Goal: Task Accomplishment & Management: Complete application form

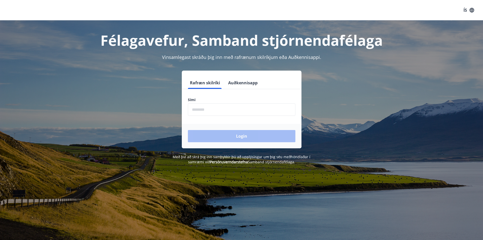
click at [256, 105] on input "phone" at bounding box center [241, 109] width 107 height 12
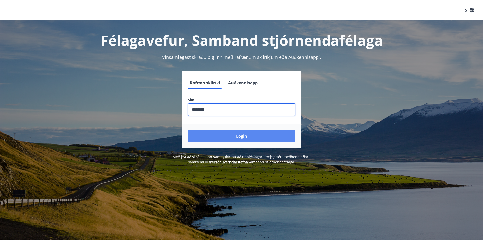
type input "********"
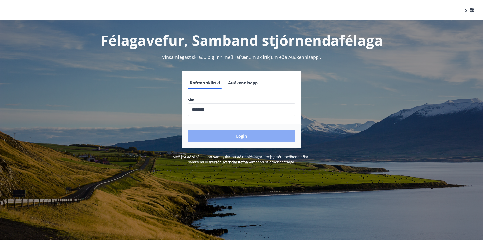
click at [251, 137] on button "Login" at bounding box center [241, 136] width 107 height 12
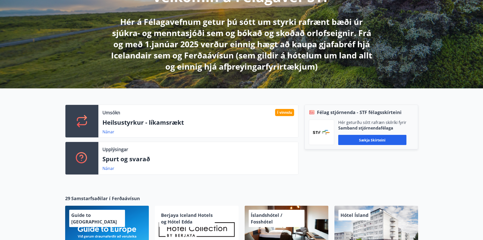
scroll to position [101, 0]
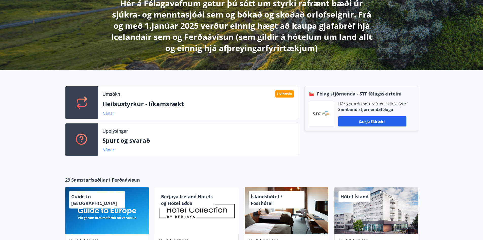
click at [106, 112] on link "Nánar" at bounding box center [108, 113] width 12 height 6
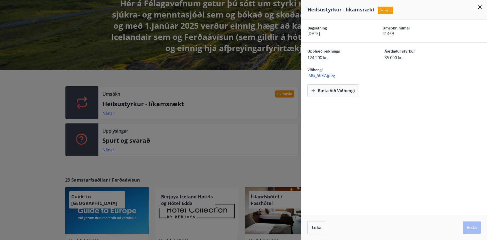
click at [326, 76] on span "IMG_5097.jpeg" at bounding box center [396, 75] width 179 height 6
click at [318, 229] on span "Loka" at bounding box center [316, 227] width 10 height 6
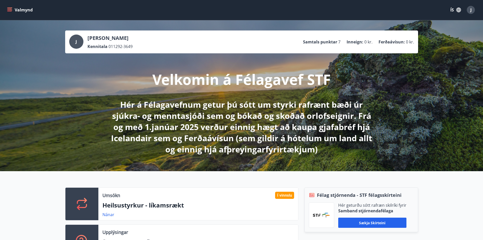
scroll to position [0, 0]
click at [10, 12] on icon "menu" at bounding box center [9, 10] width 5 height 5
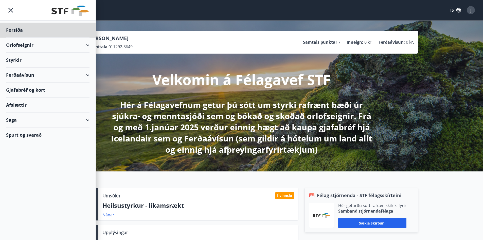
click at [31, 58] on div "Styrkir" at bounding box center [47, 59] width 83 height 15
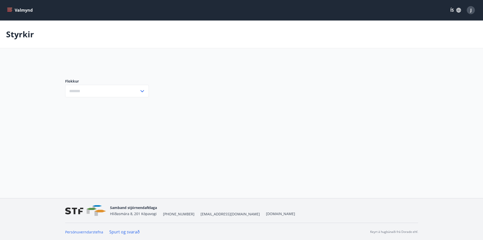
type input "***"
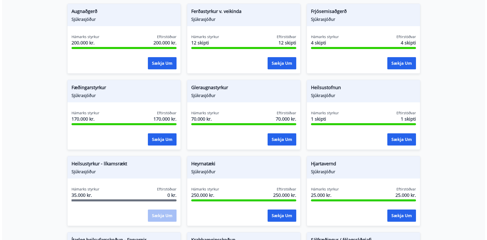
scroll to position [101, 0]
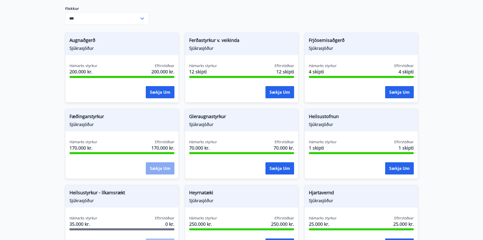
click at [153, 168] on button "Sækja um" at bounding box center [160, 168] width 29 height 12
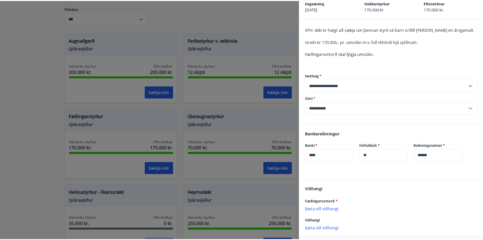
scroll to position [49, 0]
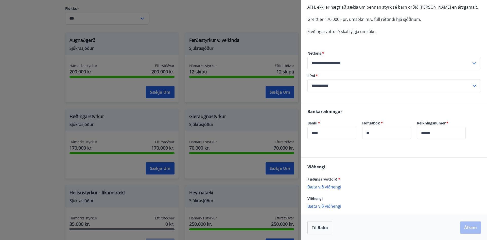
click at [41, 79] on div at bounding box center [243, 120] width 487 height 240
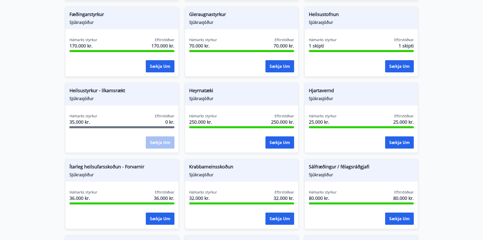
scroll to position [0, 0]
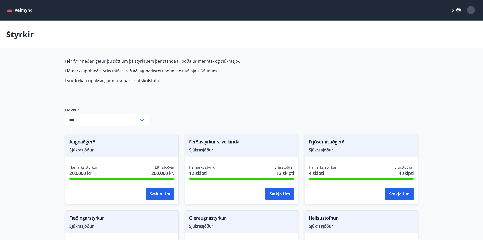
click at [11, 8] on icon "menu" at bounding box center [9, 10] width 5 height 5
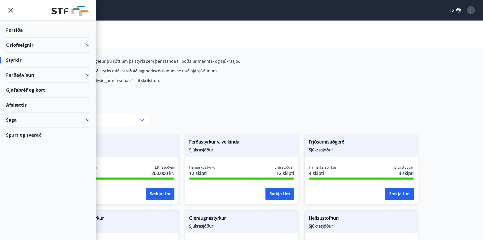
click at [24, 106] on div "Afslættir" at bounding box center [47, 104] width 83 height 15
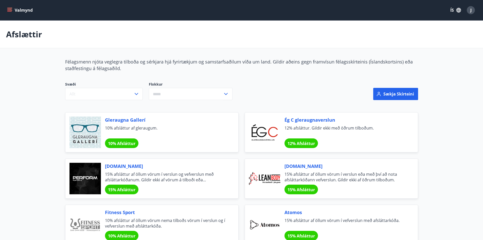
click at [129, 194] on div "[DOMAIN_NAME] 15% afsláttur af öllum vörum í verslun og vefverslun með afslátta…" at bounding box center [151, 178] width 173 height 40
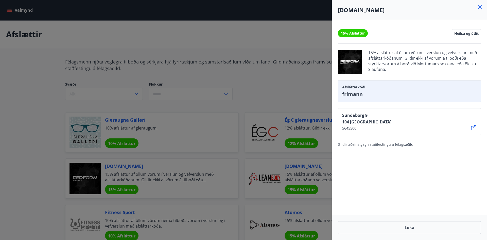
click at [302, 90] on div at bounding box center [243, 120] width 487 height 240
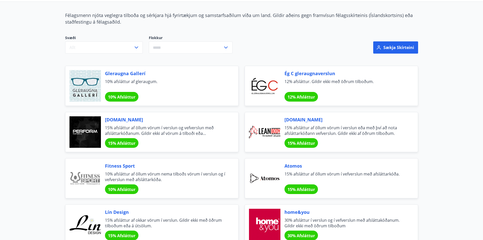
scroll to position [51, 0]
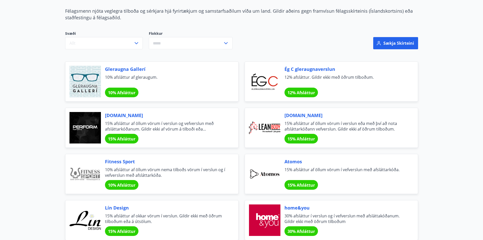
click at [318, 118] on span "[DOMAIN_NAME]" at bounding box center [344, 115] width 121 height 7
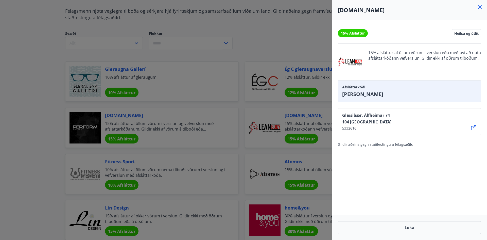
click at [281, 35] on div at bounding box center [243, 120] width 487 height 240
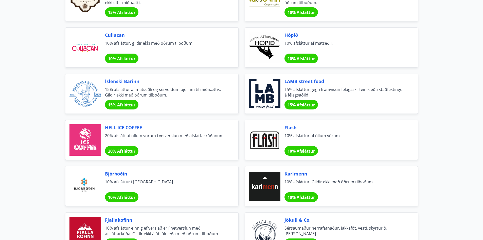
scroll to position [1490, 0]
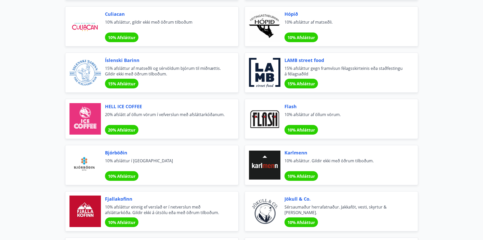
click at [172, 70] on span "15% afsláttur af matseðli og sérvöldum bjórum til miðnættis. Gildir ekki með öð…" at bounding box center [165, 70] width 121 height 11
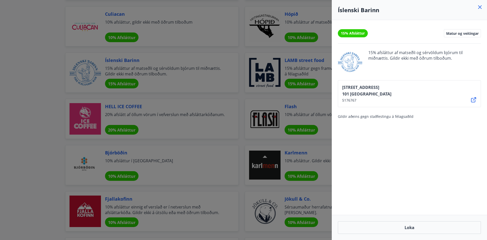
click at [49, 100] on div at bounding box center [243, 120] width 487 height 240
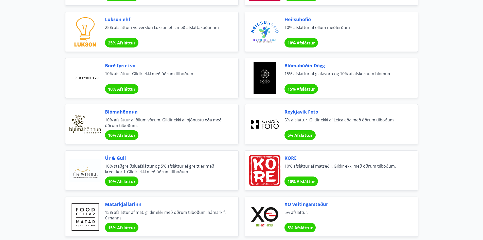
scroll to position [0, 0]
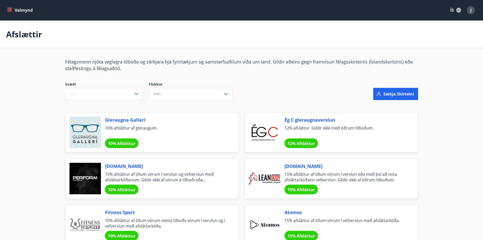
click at [17, 8] on button "Valmynd" at bounding box center [20, 10] width 29 height 9
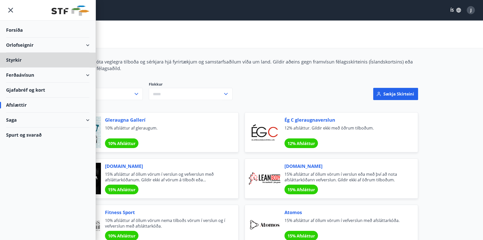
click at [18, 29] on div "Forsíða" at bounding box center [47, 30] width 83 height 15
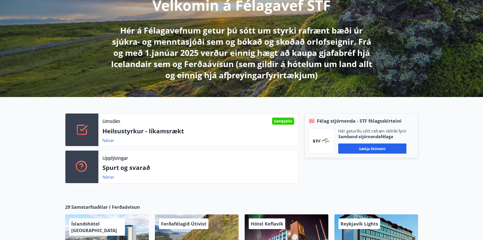
scroll to position [127, 0]
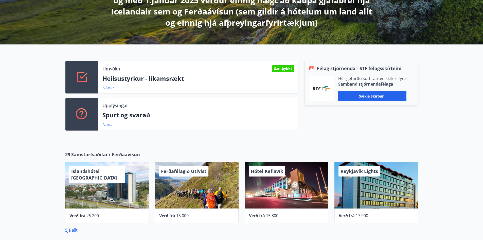
click at [111, 86] on link "Nánar" at bounding box center [108, 88] width 12 height 6
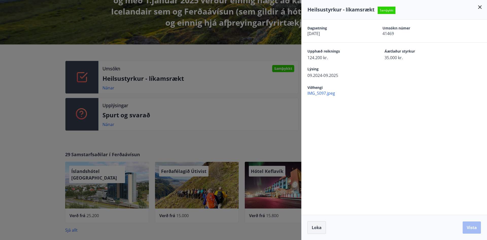
click at [315, 228] on span "Loka" at bounding box center [316, 227] width 10 height 6
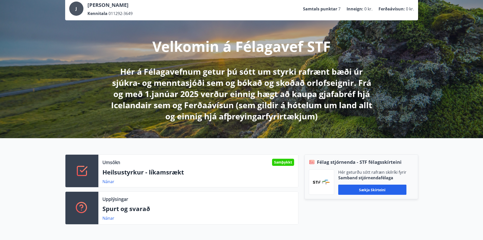
scroll to position [0, 0]
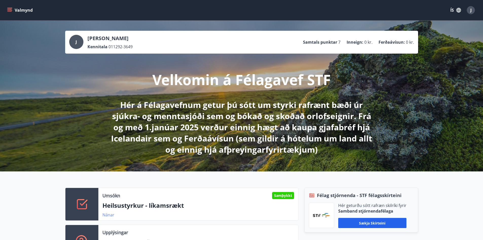
click at [112, 214] on link "Nánar" at bounding box center [108, 215] width 12 height 6
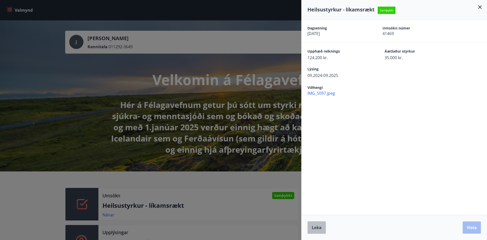
click at [321, 229] on span "Loka" at bounding box center [316, 227] width 10 height 6
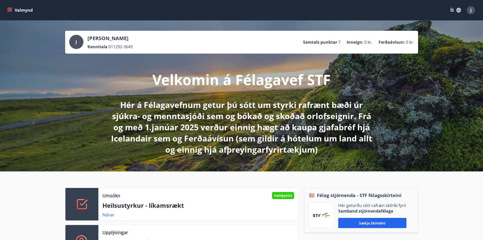
click at [11, 10] on icon "menu" at bounding box center [9, 10] width 5 height 5
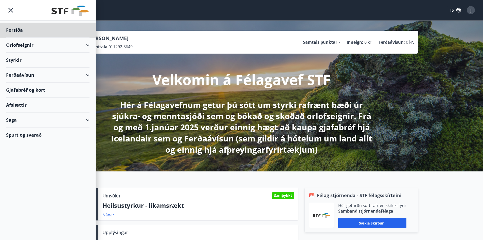
click at [32, 60] on div "Styrkir" at bounding box center [47, 59] width 83 height 15
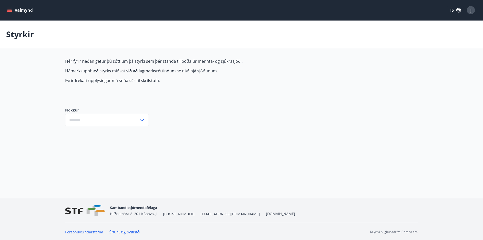
type input "***"
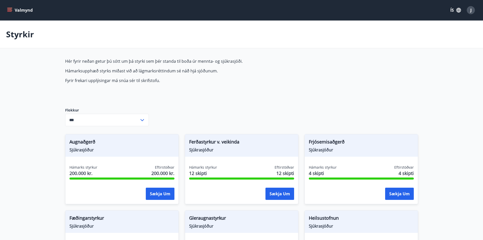
scroll to position [228, 0]
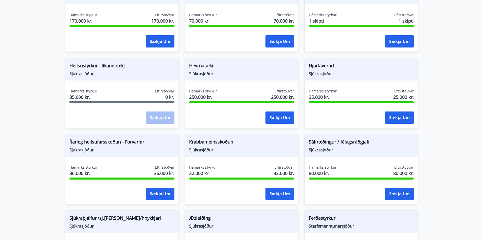
click at [104, 90] on div "Hámarks styrkur 35.000 kr. Eftirstöðvar 0 kr." at bounding box center [121, 94] width 105 height 13
click at [102, 68] on span "Heilsustyrkur - líkamsrækt" at bounding box center [121, 66] width 105 height 9
click at [150, 117] on div "Sækja um" at bounding box center [160, 117] width 29 height 13
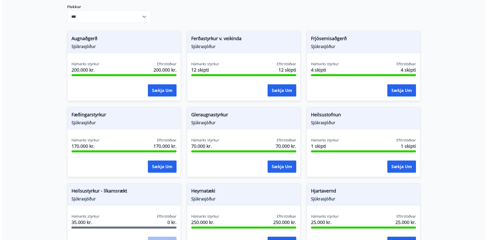
scroll to position [101, 0]
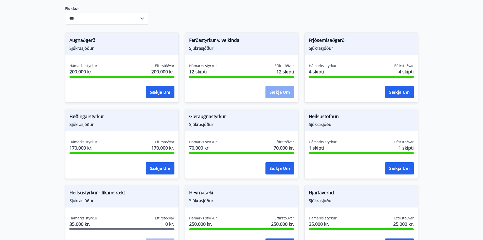
click at [280, 92] on button "Sækja um" at bounding box center [279, 92] width 29 height 12
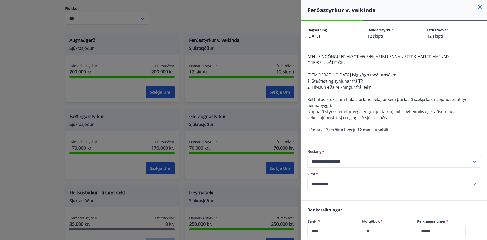
click at [246, 33] on div at bounding box center [243, 120] width 487 height 240
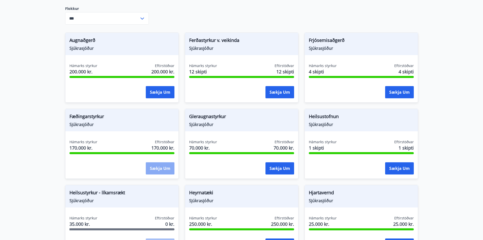
click at [148, 167] on button "Sækja um" at bounding box center [160, 168] width 29 height 12
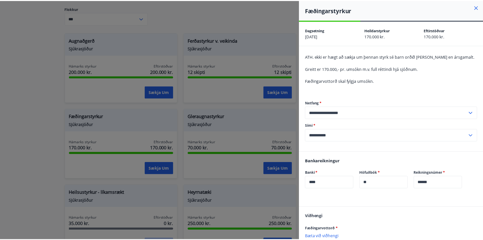
scroll to position [49, 0]
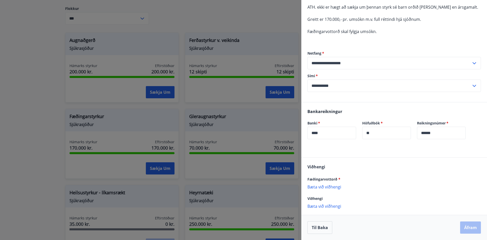
click at [242, 19] on div at bounding box center [243, 120] width 487 height 240
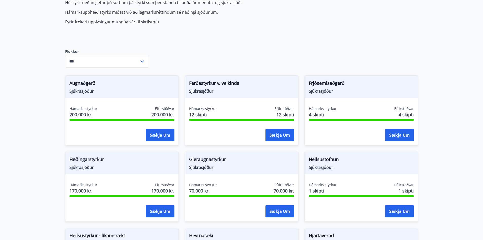
scroll to position [0, 0]
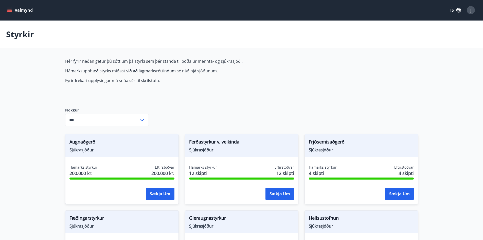
click at [10, 11] on icon "menu" at bounding box center [9, 11] width 5 height 1
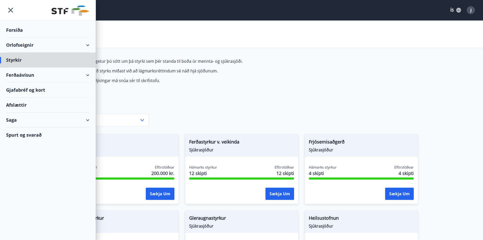
click at [66, 30] on div "Forsíða" at bounding box center [47, 30] width 83 height 15
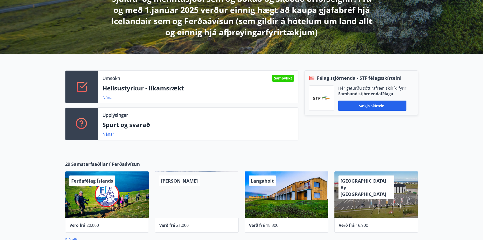
scroll to position [127, 0]
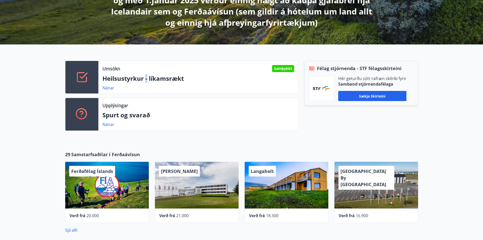
click at [145, 79] on p "Heilsustyrkur - líkamsrækt" at bounding box center [198, 78] width 192 height 9
click at [117, 80] on p "Heilsustyrkur - líkamsrækt" at bounding box center [198, 78] width 192 height 9
click at [112, 86] on link "Nánar" at bounding box center [108, 88] width 12 height 6
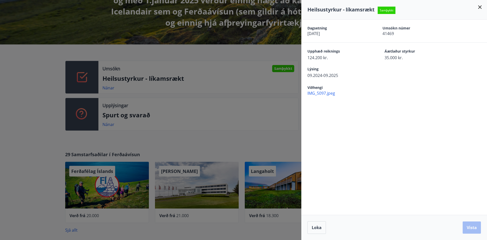
click at [317, 230] on button "Loka" at bounding box center [316, 227] width 19 height 13
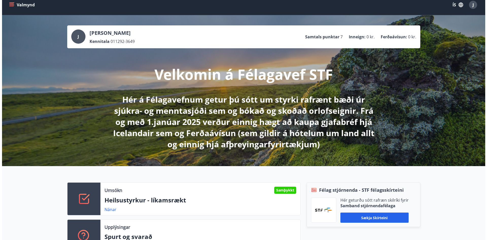
scroll to position [0, 0]
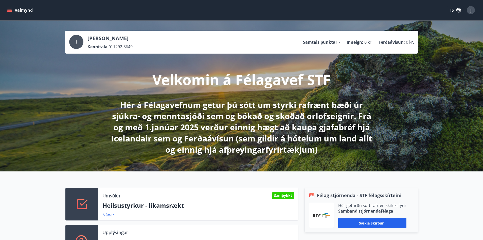
click at [459, 7] on icon "button" at bounding box center [459, 10] width 6 height 6
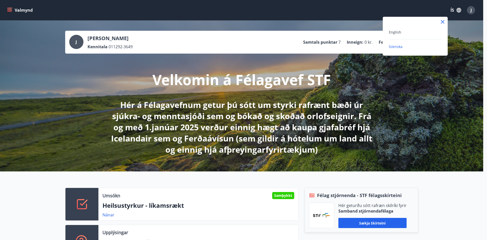
click at [473, 11] on div at bounding box center [243, 120] width 487 height 240
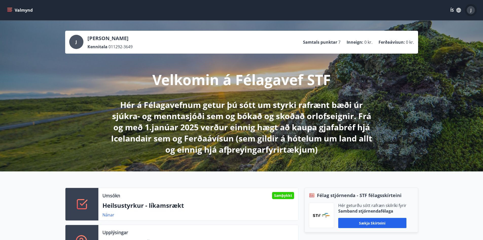
click at [473, 11] on div "J" at bounding box center [471, 10] width 8 height 8
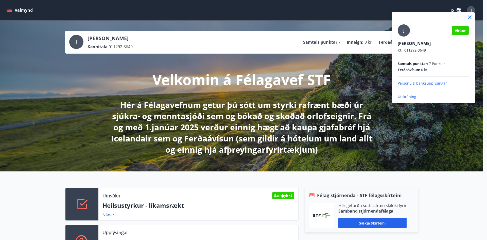
click at [409, 97] on p "Útskráning" at bounding box center [432, 96] width 71 height 5
